Goal: Ask a question

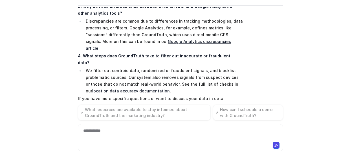
scroll to position [148, 0]
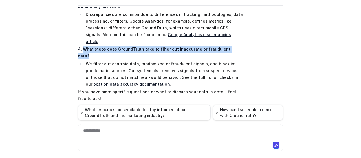
drag, startPoint x: 233, startPoint y: 43, endPoint x: 81, endPoint y: 43, distance: 152.0
click at [81, 46] on p "4. What steps does GroundTruth take to filter out inaccurate or fraudulent data?" at bounding box center [160, 53] width 165 height 14
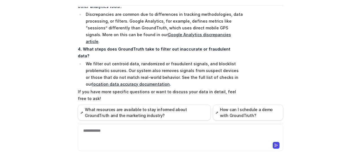
click at [268, 58] on div "Searched knowledge base search_queries : [ "generic client questions about data…" at bounding box center [180, 3] width 205 height 217
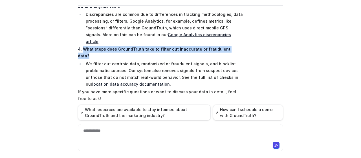
drag, startPoint x: 81, startPoint y: 41, endPoint x: 246, endPoint y: 40, distance: 165.2
click at [246, 40] on div "Searched knowledge base search_queries : [ "generic client questions about data…" at bounding box center [180, 3] width 205 height 217
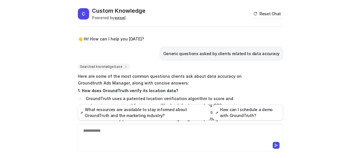
scroll to position [0, 0]
click at [3, 69] on div "C Custom Knowledge Powered by eesel Reset Chat 👋 Hi! How can I help you [DATE]?…" at bounding box center [180, 79] width 361 height 158
click at [116, 132] on div at bounding box center [180, 133] width 203 height 13
click at [120, 131] on div at bounding box center [180, 133] width 203 height 13
